Goal: Navigation & Orientation: Find specific page/section

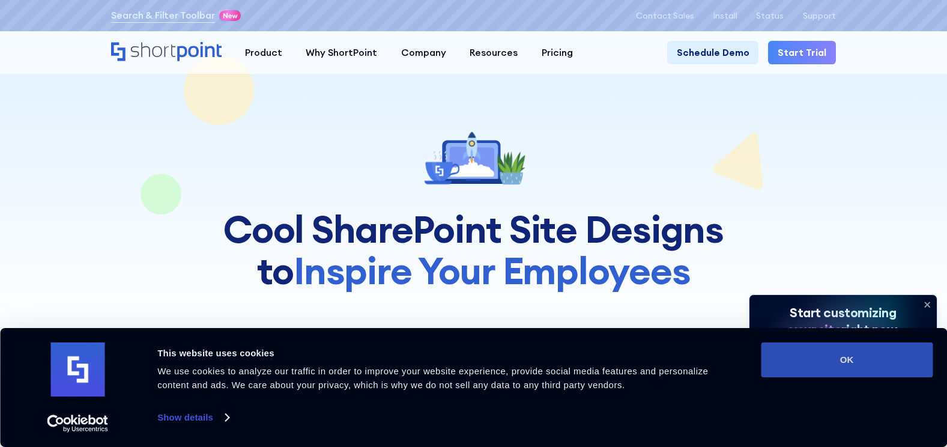
click at [851, 362] on button "OK" at bounding box center [847, 359] width 172 height 35
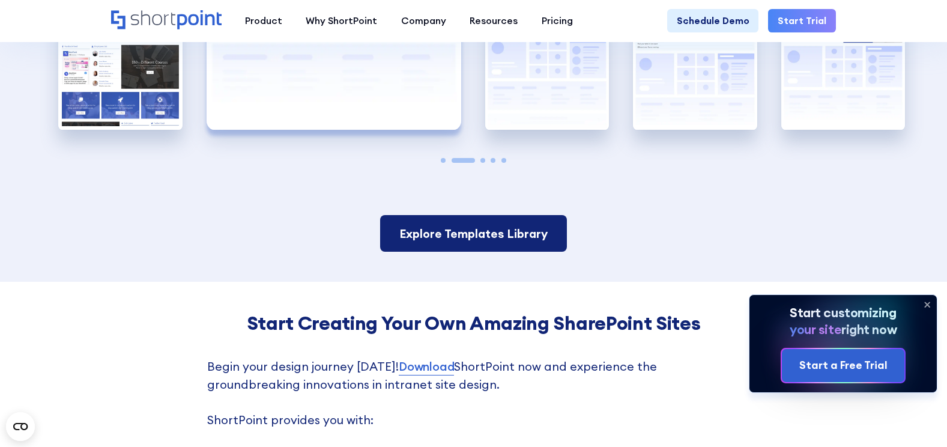
scroll to position [2281, 0]
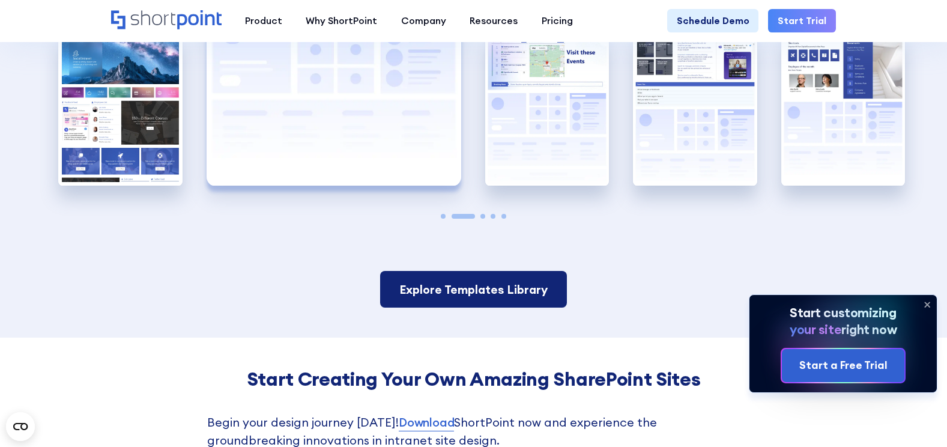
click at [504, 278] on link "Explore Templates Library" at bounding box center [473, 289] width 186 height 37
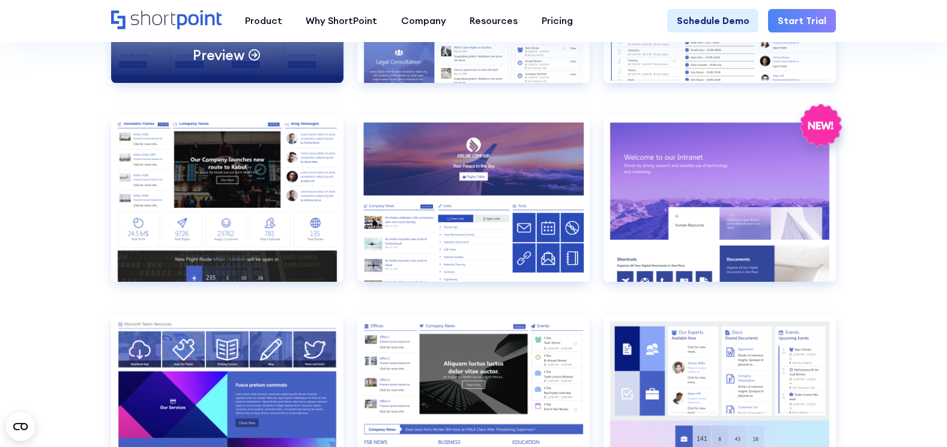
scroll to position [1501, 0]
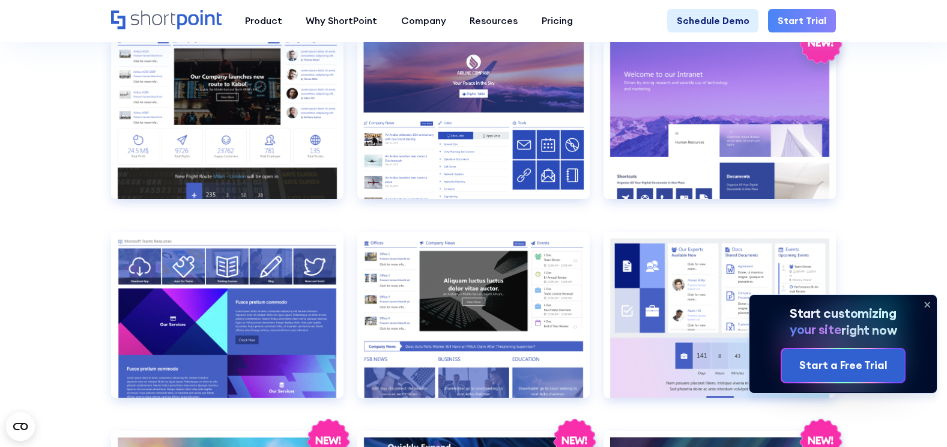
click at [934, 299] on icon at bounding box center [926, 304] width 19 height 19
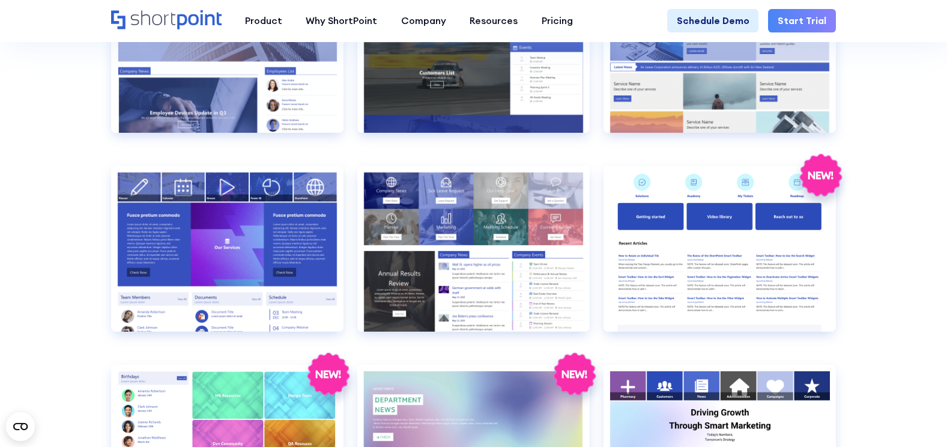
scroll to position [2462, 0]
